Goal: Book appointment/travel/reservation

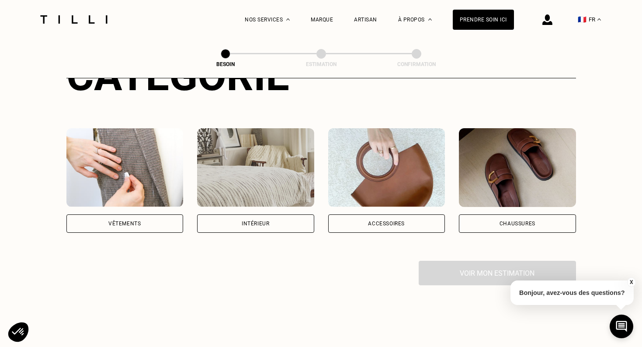
scroll to position [135, 0]
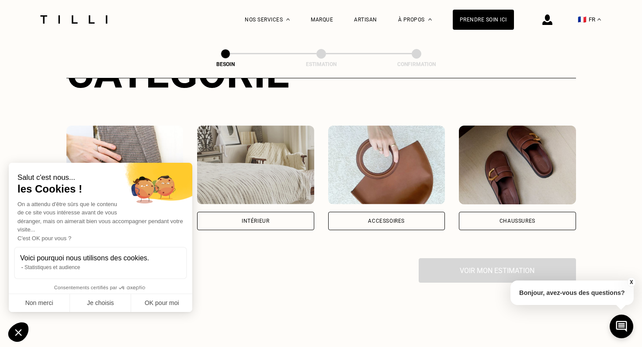
click at [277, 212] on div "Intérieur" at bounding box center [255, 221] width 117 height 18
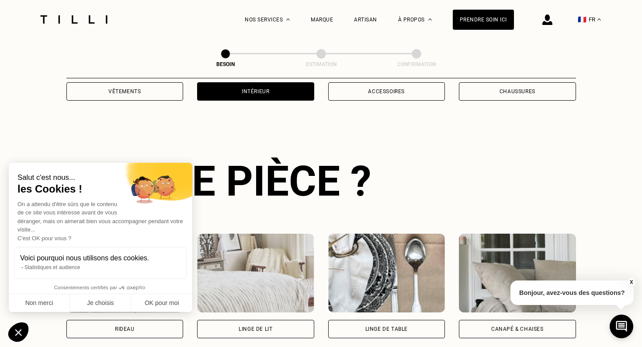
scroll to position [285, 0]
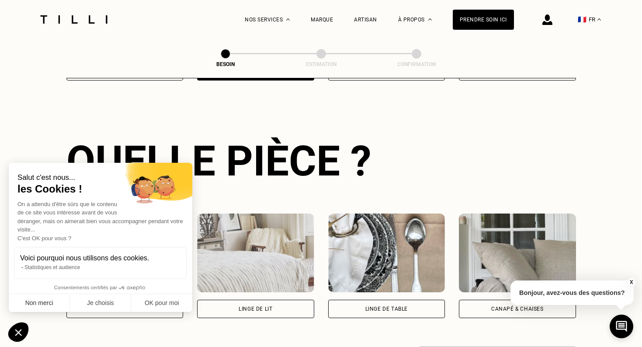
click at [42, 298] on button "Non merci" at bounding box center [39, 303] width 61 height 18
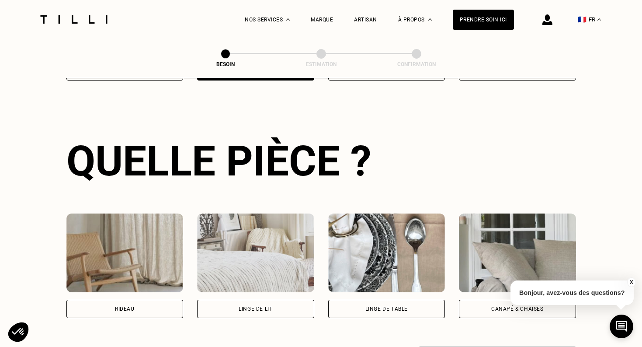
click at [134, 306] on div "Rideau" at bounding box center [125, 308] width 20 height 5
select select "FR"
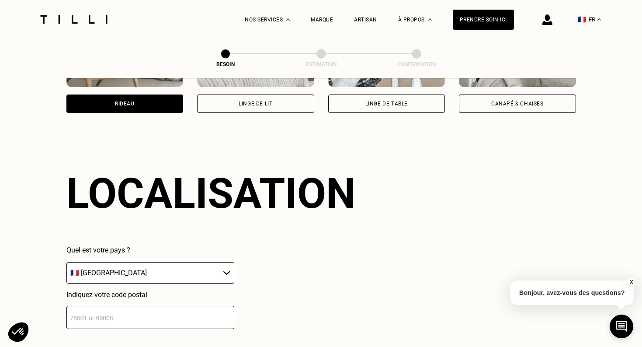
scroll to position [522, 0]
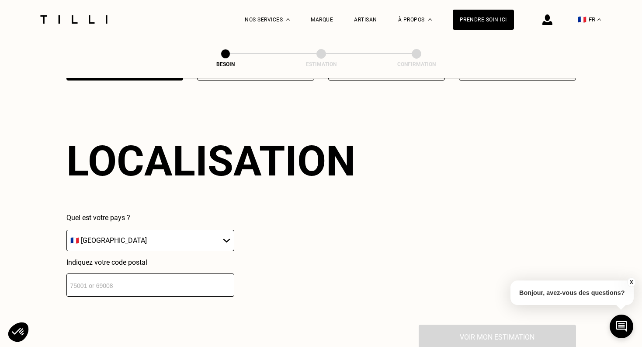
click at [132, 281] on input "number" at bounding box center [150, 284] width 168 height 23
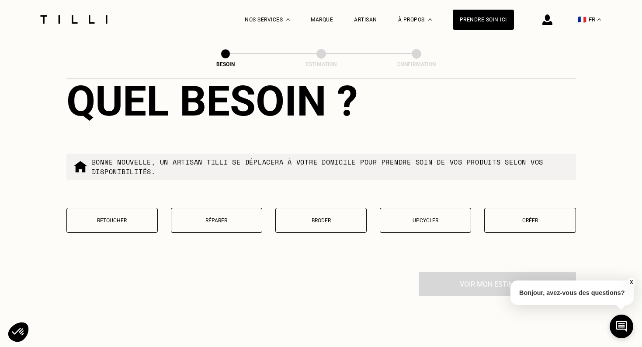
scroll to position [828, 0]
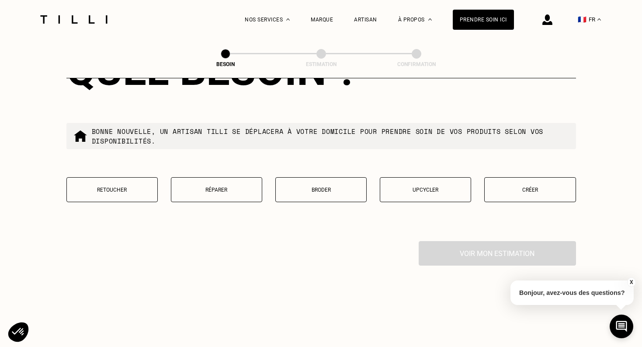
type input "75017"
click at [108, 188] on button "Retoucher" at bounding box center [111, 189] width 91 height 25
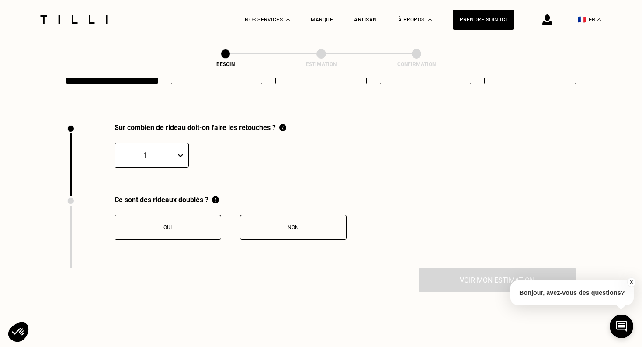
scroll to position [964, 0]
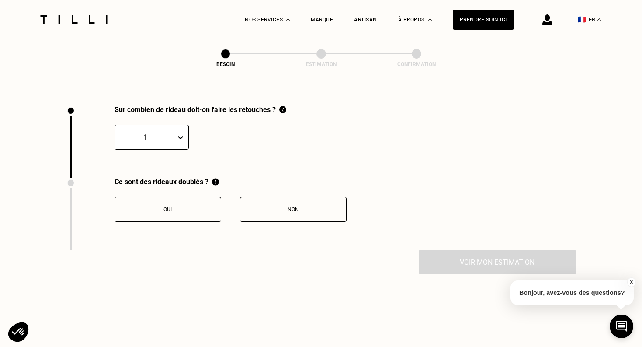
click at [181, 136] on icon at bounding box center [180, 137] width 5 height 3
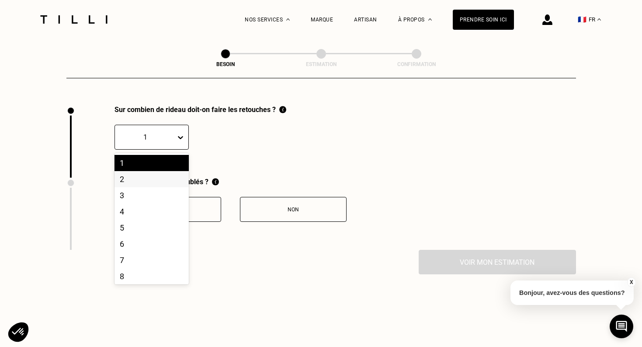
click at [169, 171] on div "2" at bounding box center [152, 179] width 74 height 16
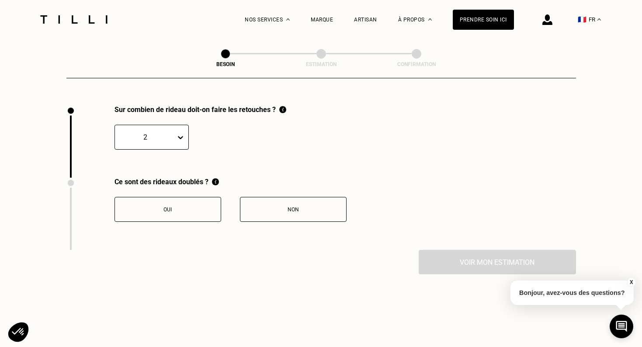
click at [173, 206] on div "Oui" at bounding box center [167, 209] width 97 height 6
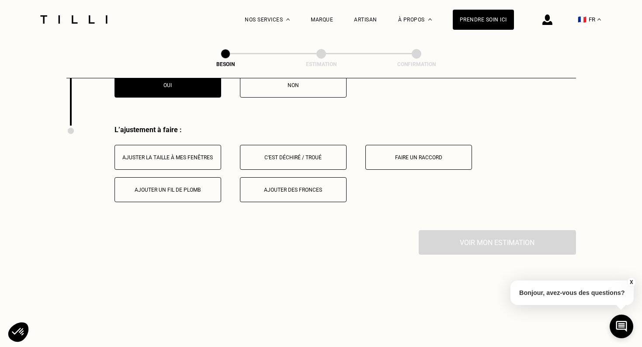
scroll to position [1108, 0]
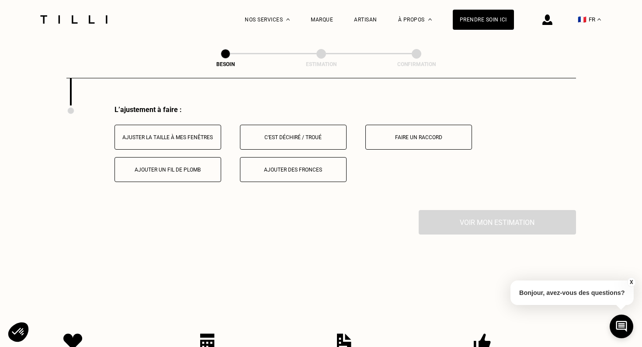
click at [193, 125] on button "Ajuster la taille à mes fenêtres" at bounding box center [168, 137] width 107 height 25
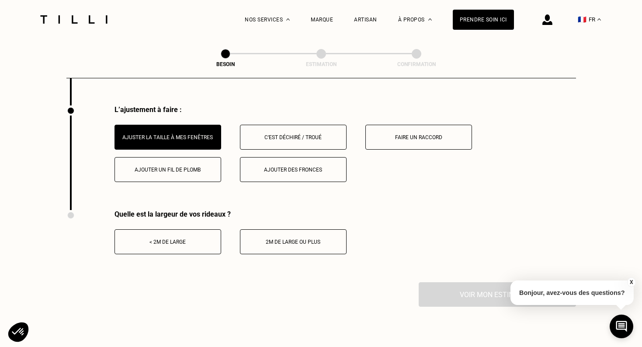
click at [199, 239] on button "< 2m de large" at bounding box center [168, 241] width 107 height 25
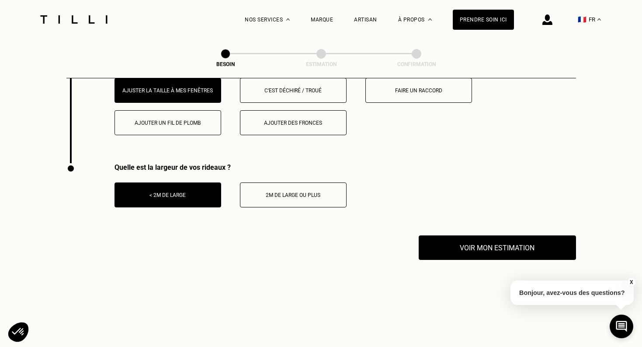
scroll to position [1167, 0]
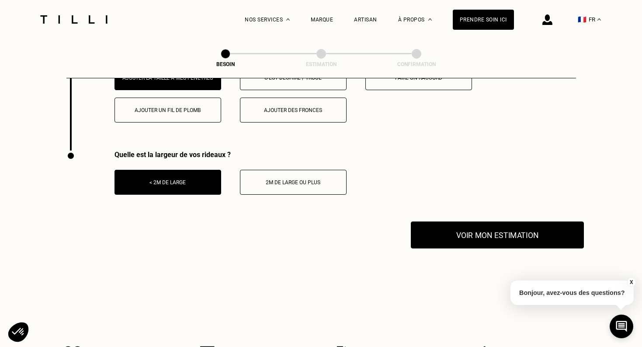
click at [428, 227] on button "Voir mon estimation" at bounding box center [497, 234] width 173 height 27
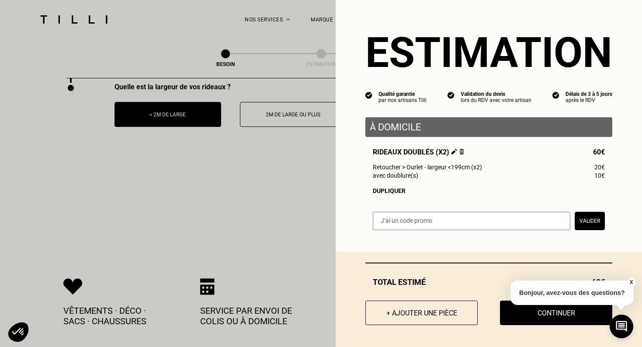
scroll to position [1239, 0]
